Goal: Task Accomplishment & Management: Manage account settings

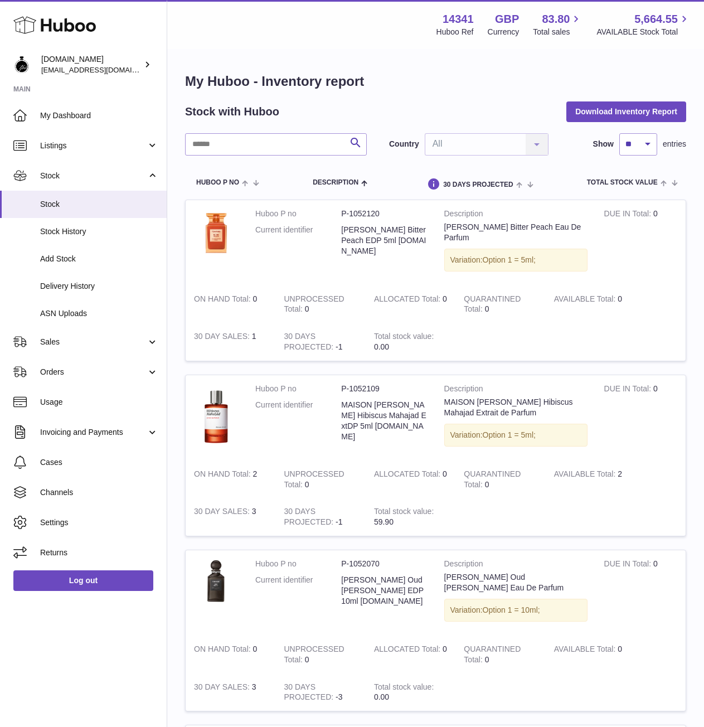
click at [75, 32] on icon at bounding box center [54, 25] width 82 height 22
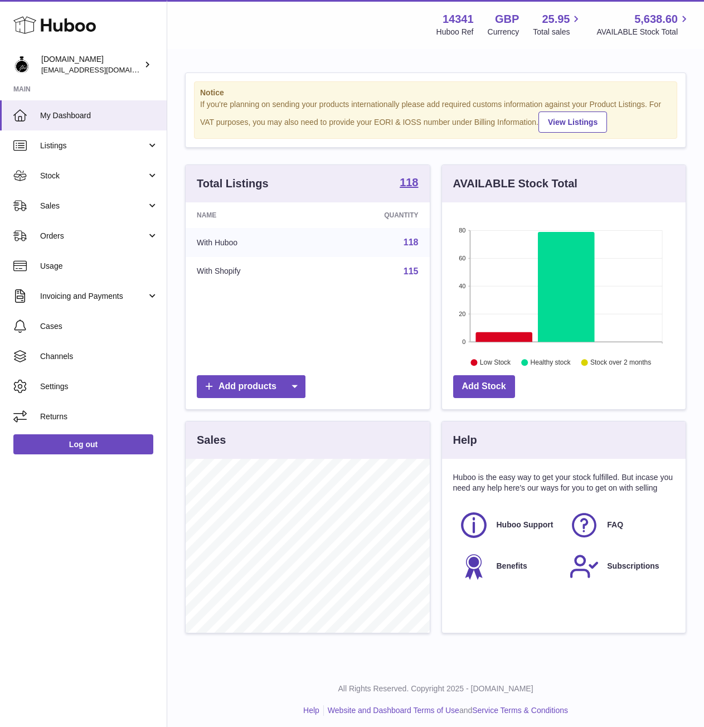
scroll to position [174, 244]
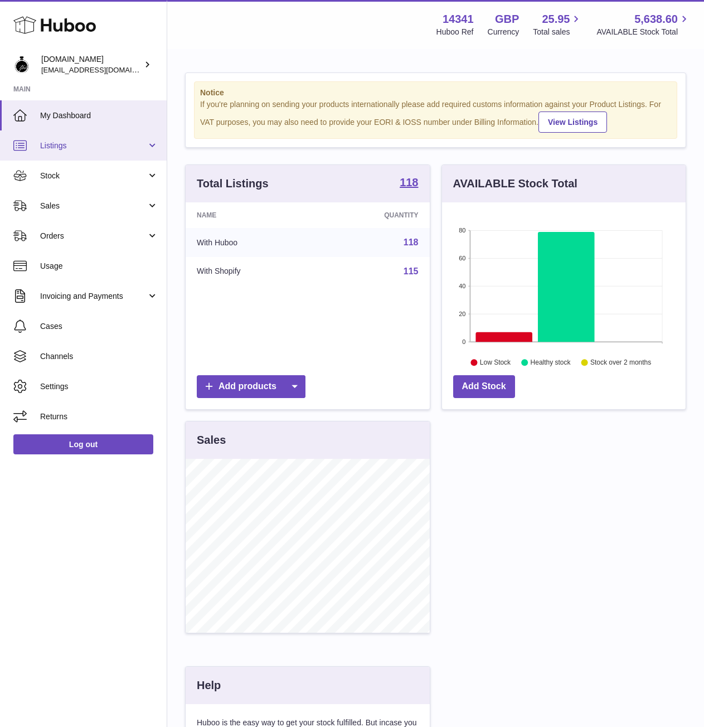
click at [63, 146] on span "Listings" at bounding box center [93, 145] width 106 height 11
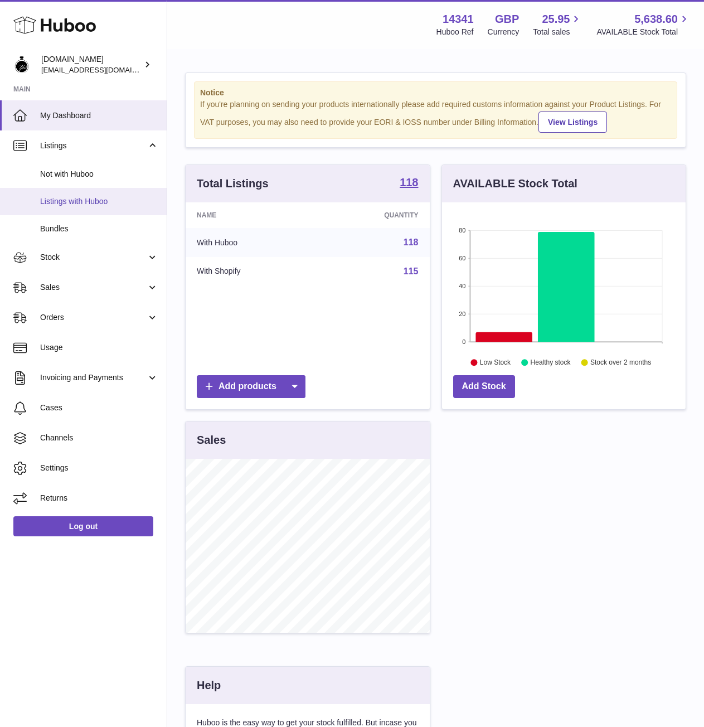
click at [48, 201] on span "Listings with Huboo" at bounding box center [99, 201] width 118 height 11
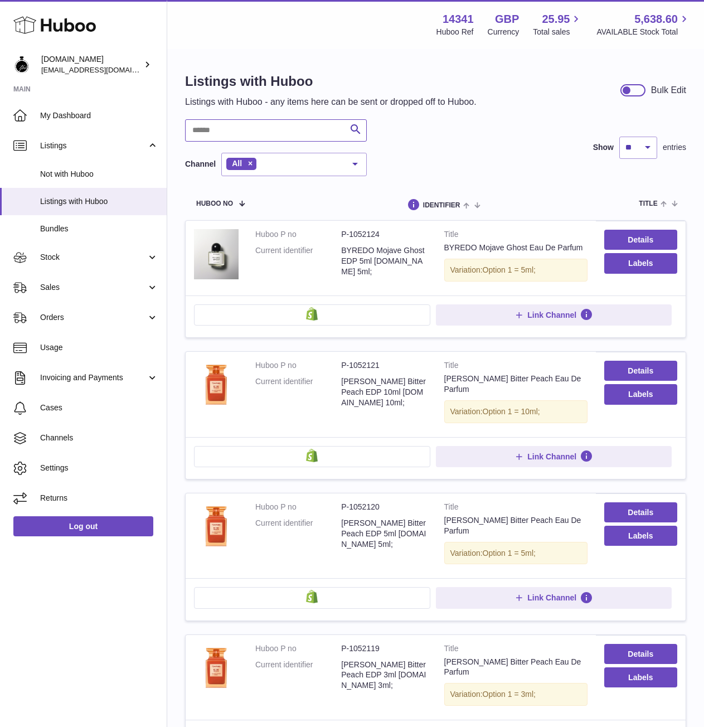
click at [279, 134] on input "text" at bounding box center [276, 130] width 182 height 22
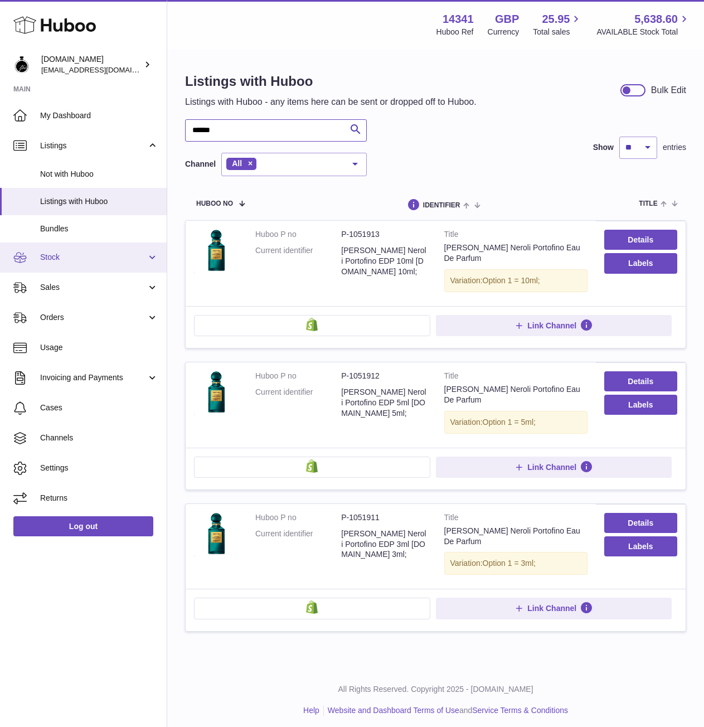
type input "******"
click at [59, 259] on span "Stock" at bounding box center [93, 257] width 106 height 11
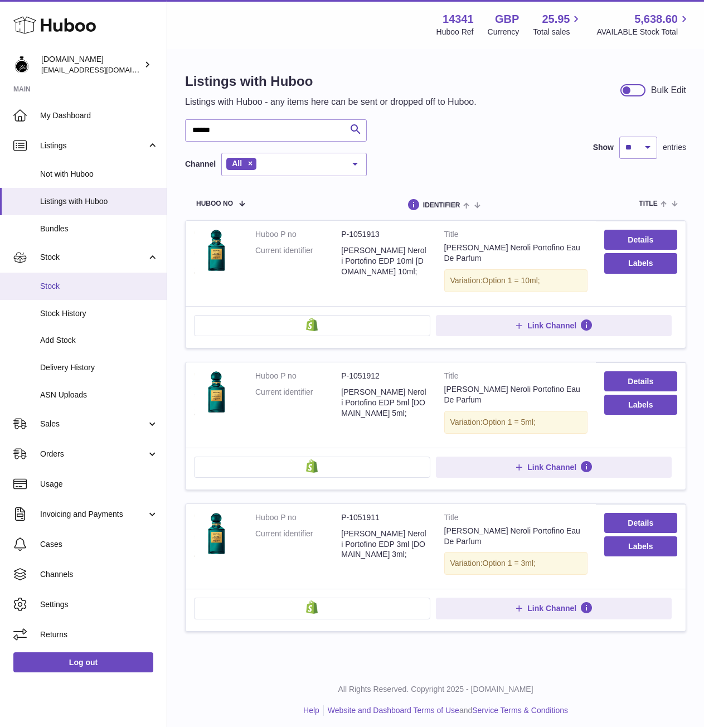
click at [50, 289] on span "Stock" at bounding box center [99, 286] width 118 height 11
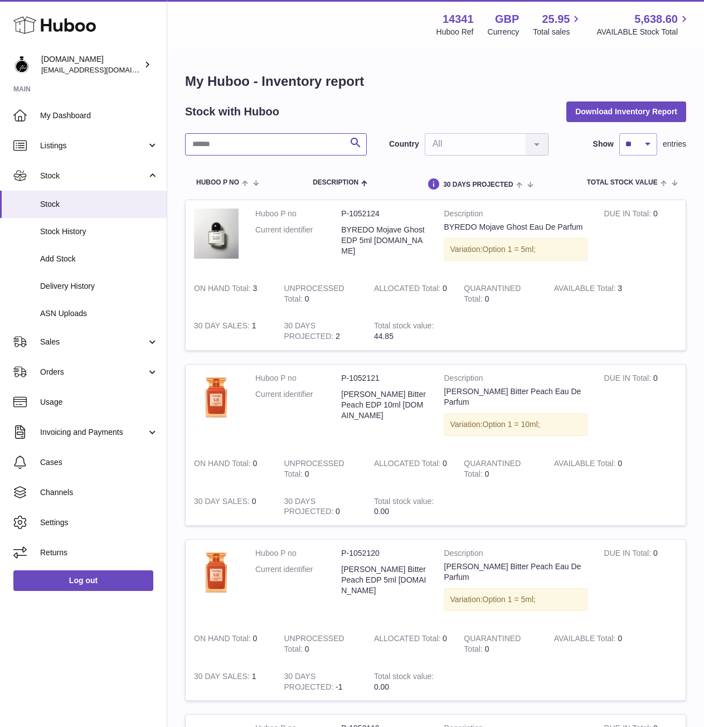
click at [287, 139] on input "text" at bounding box center [276, 144] width 182 height 22
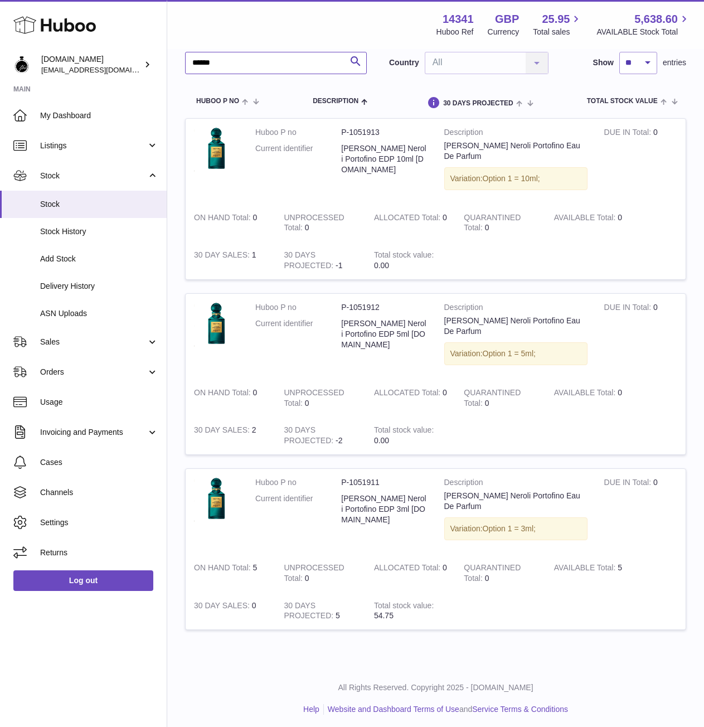
scroll to position [86, 0]
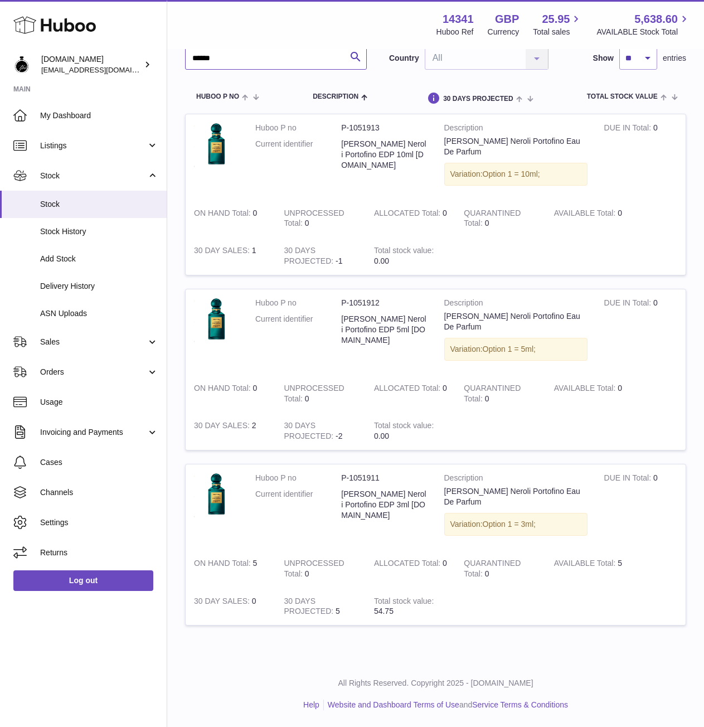
type input "******"
